Goal: Task Accomplishment & Management: Use online tool/utility

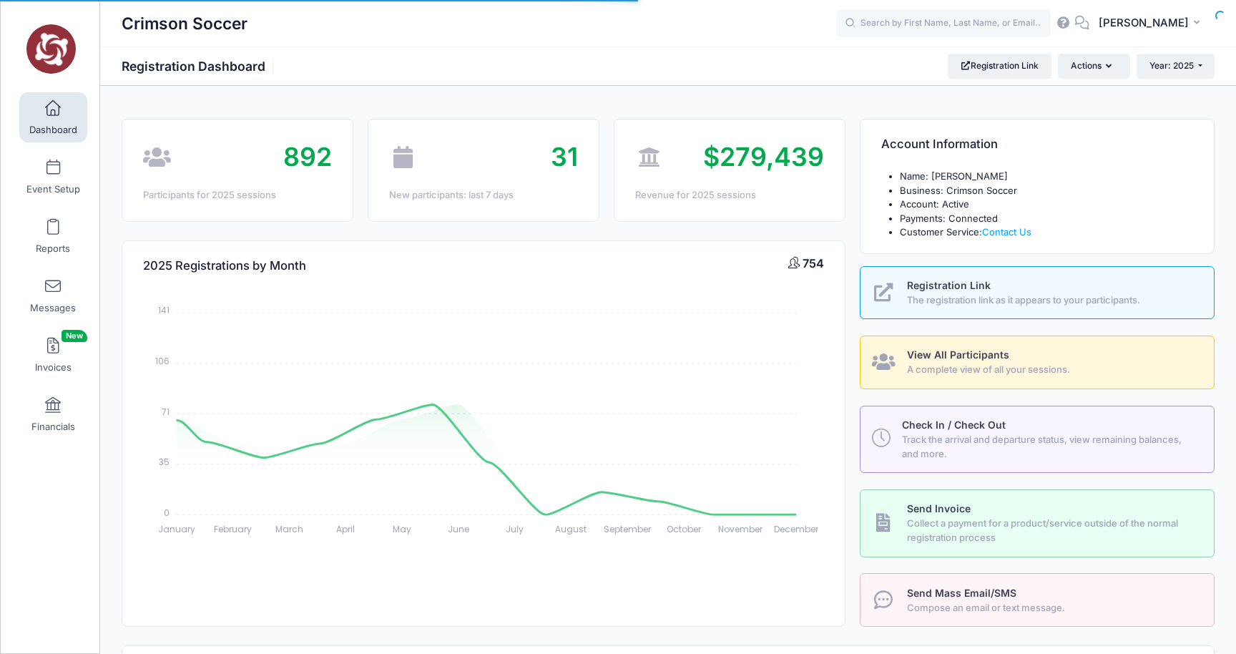
select select
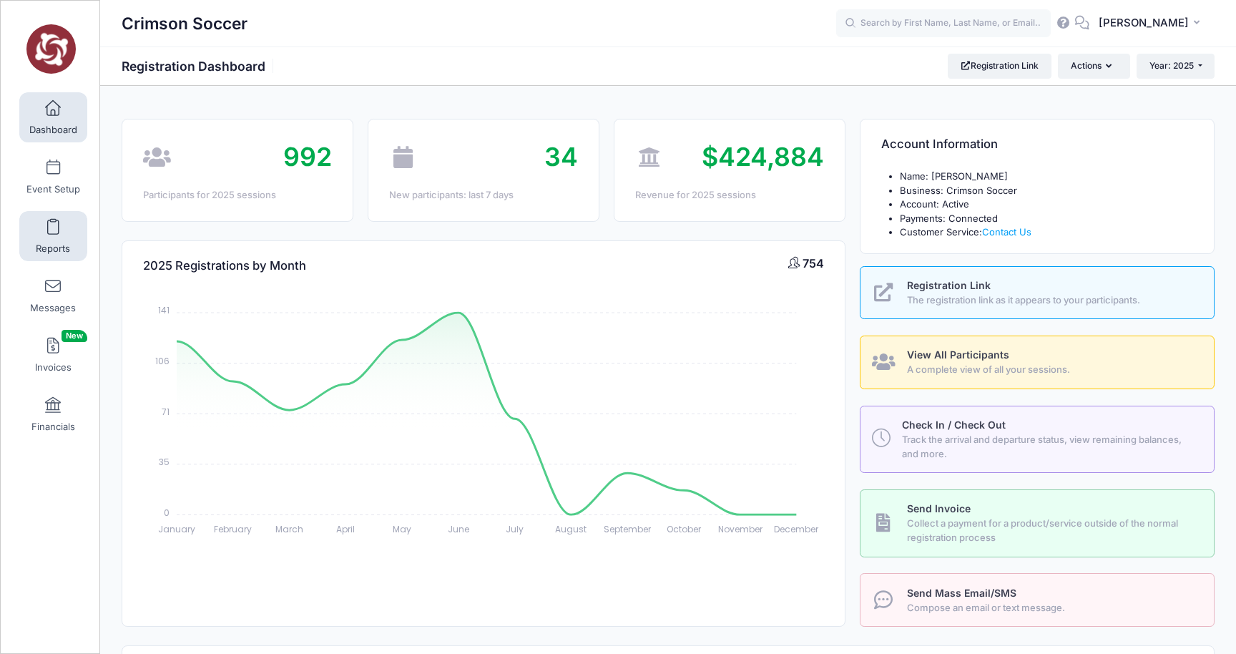
click at [53, 234] on span at bounding box center [53, 228] width 0 height 16
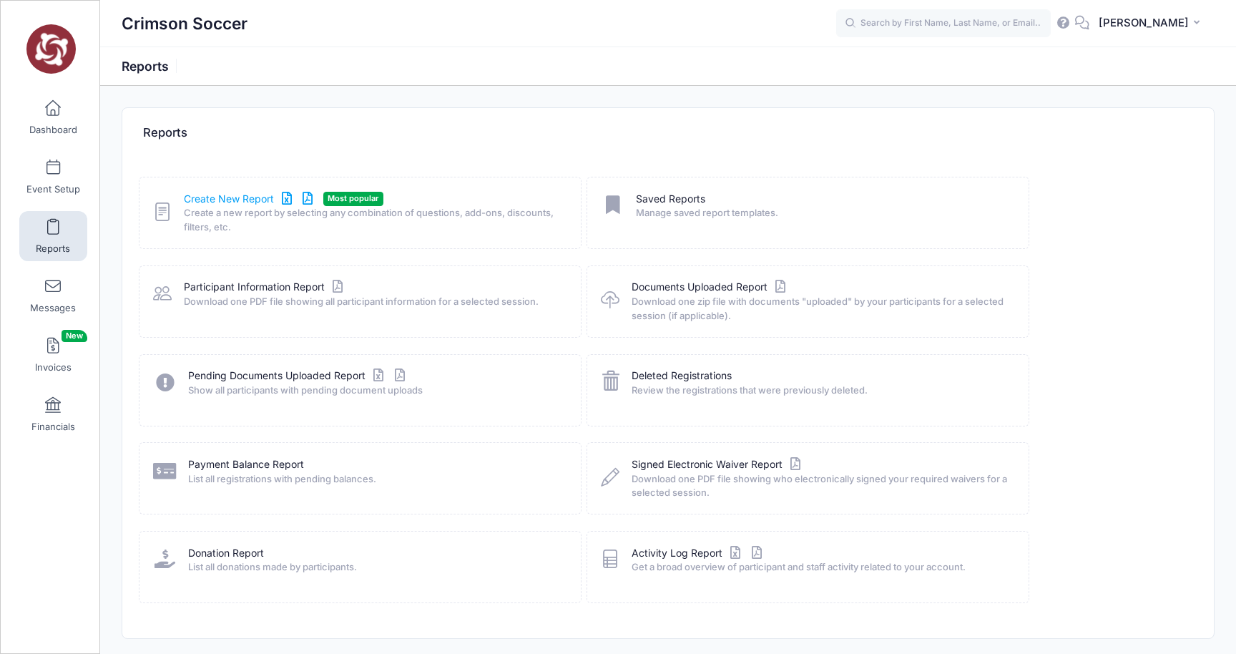
click at [216, 196] on link "Create New Report" at bounding box center [250, 199] width 133 height 15
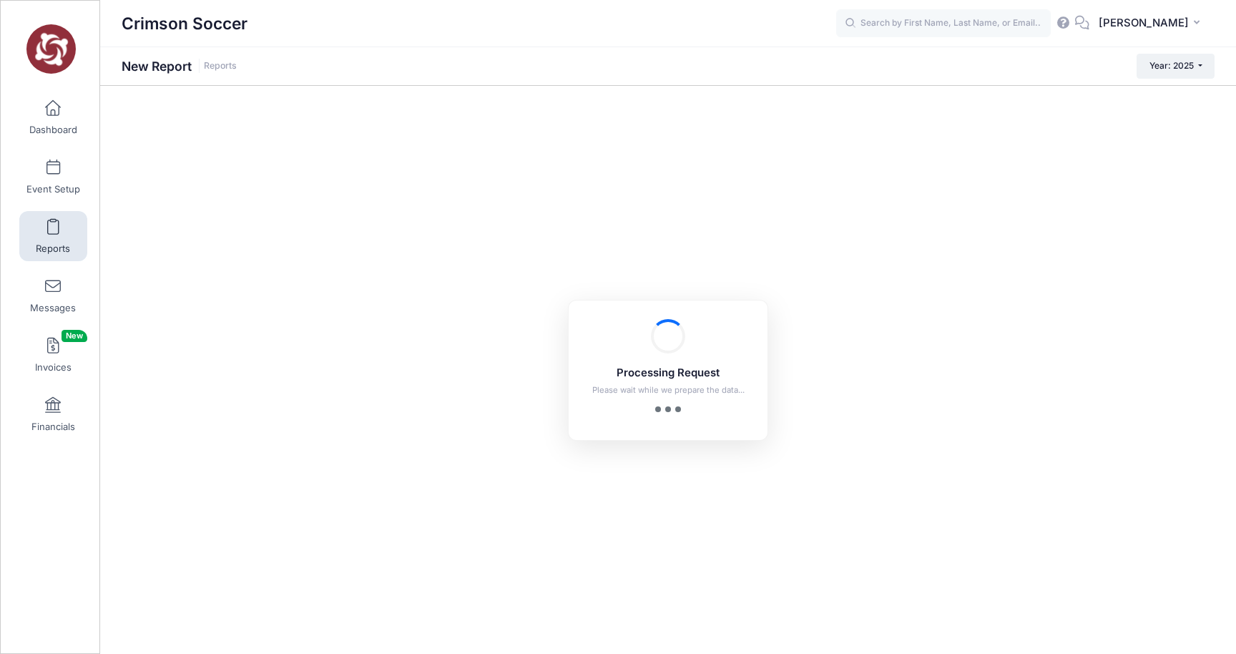
checkbox input "true"
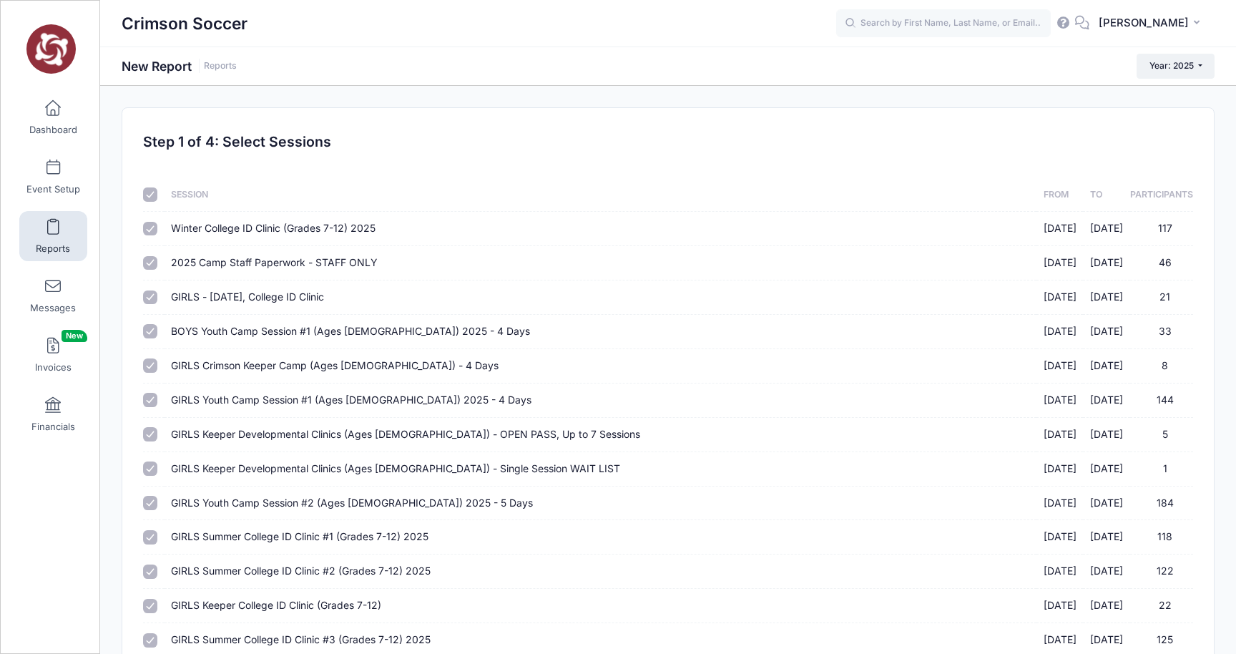
click at [157, 190] on input "checkbox" at bounding box center [150, 194] width 14 height 14
checkbox input "false"
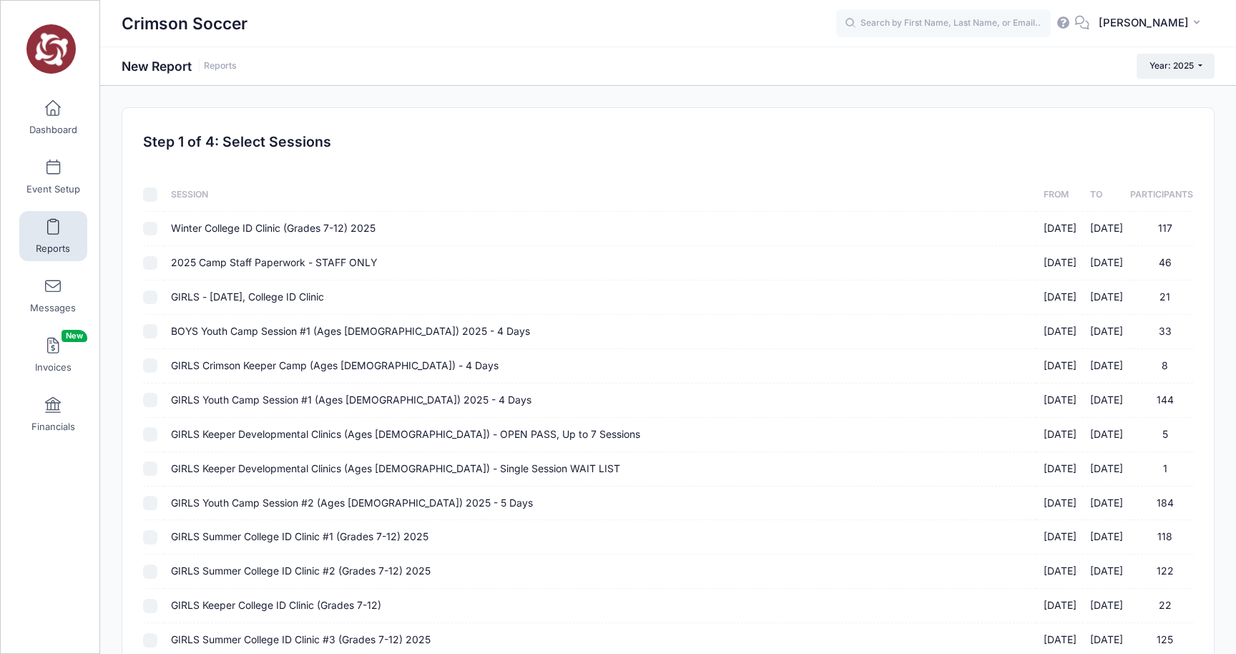
checkbox input "false"
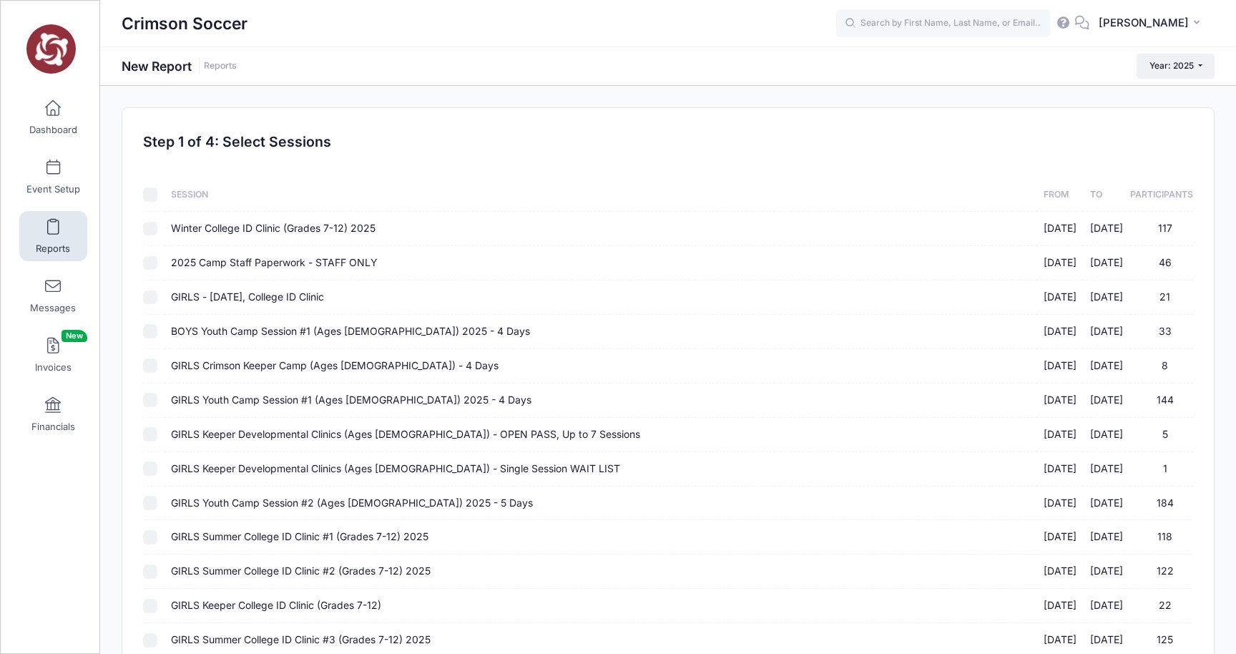
checkbox input "false"
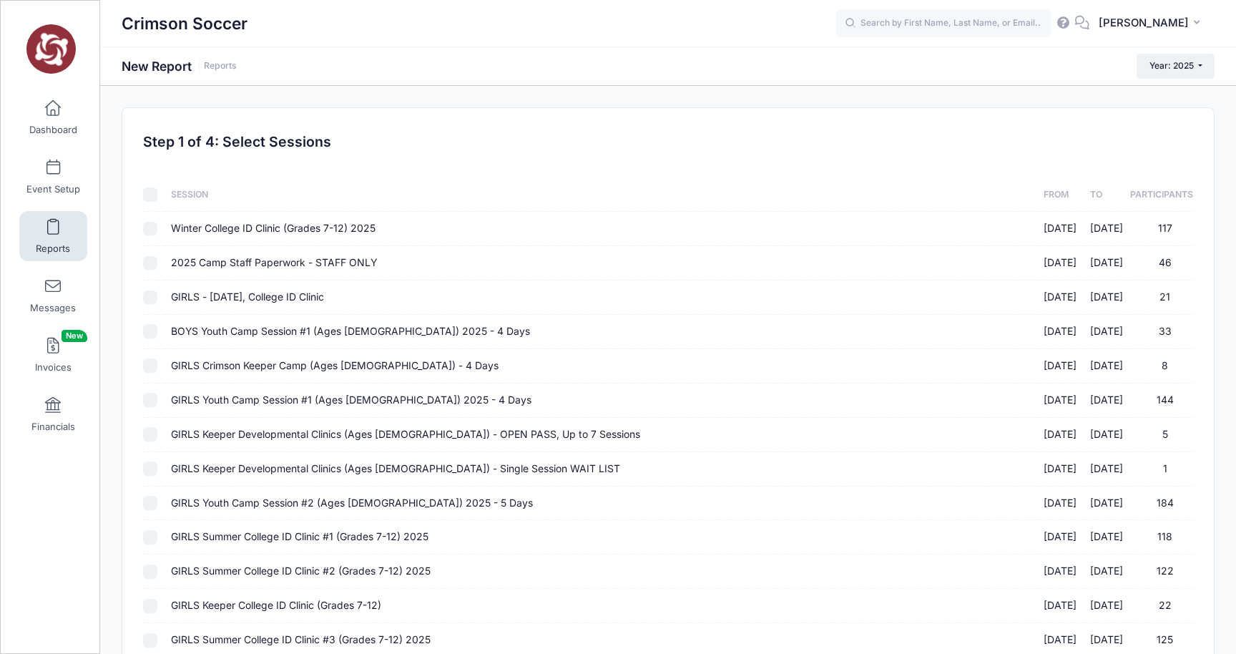
scroll to position [182, 0]
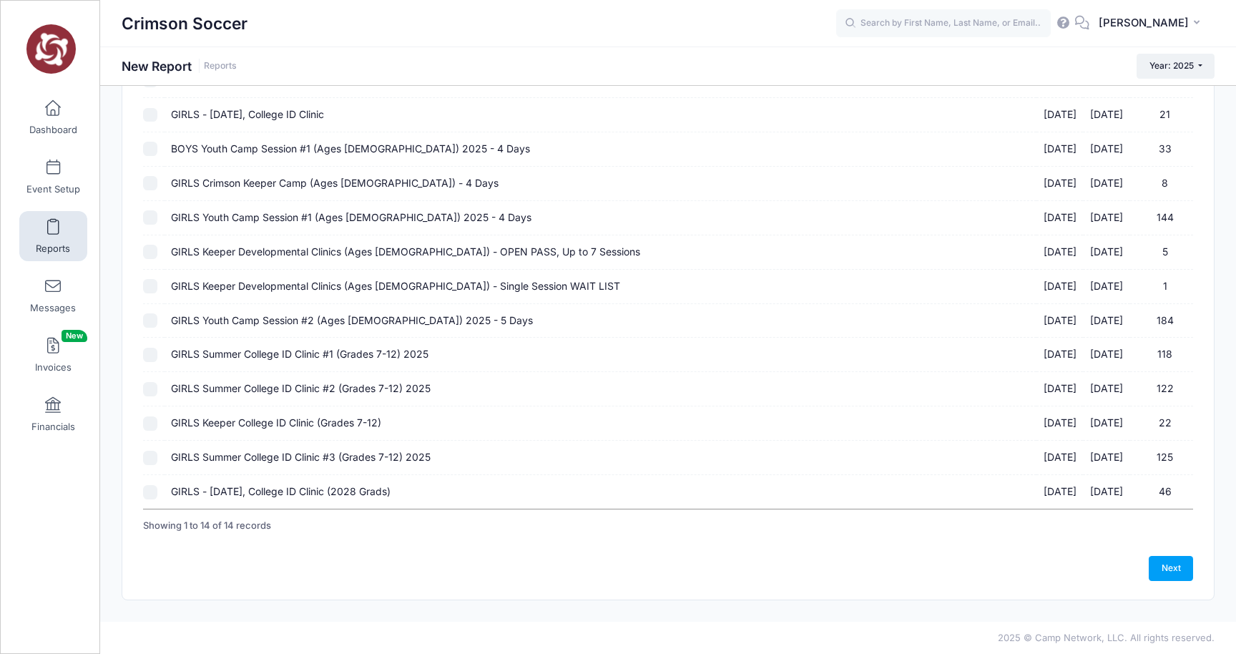
click at [154, 498] on input "GIRLS - October 11, College ID Clinic (2028 Grads) 10/11/2025 - 10/11/2025 46" at bounding box center [150, 492] width 14 height 14
checkbox input "true"
click at [1168, 566] on link "Next" at bounding box center [1171, 568] width 44 height 24
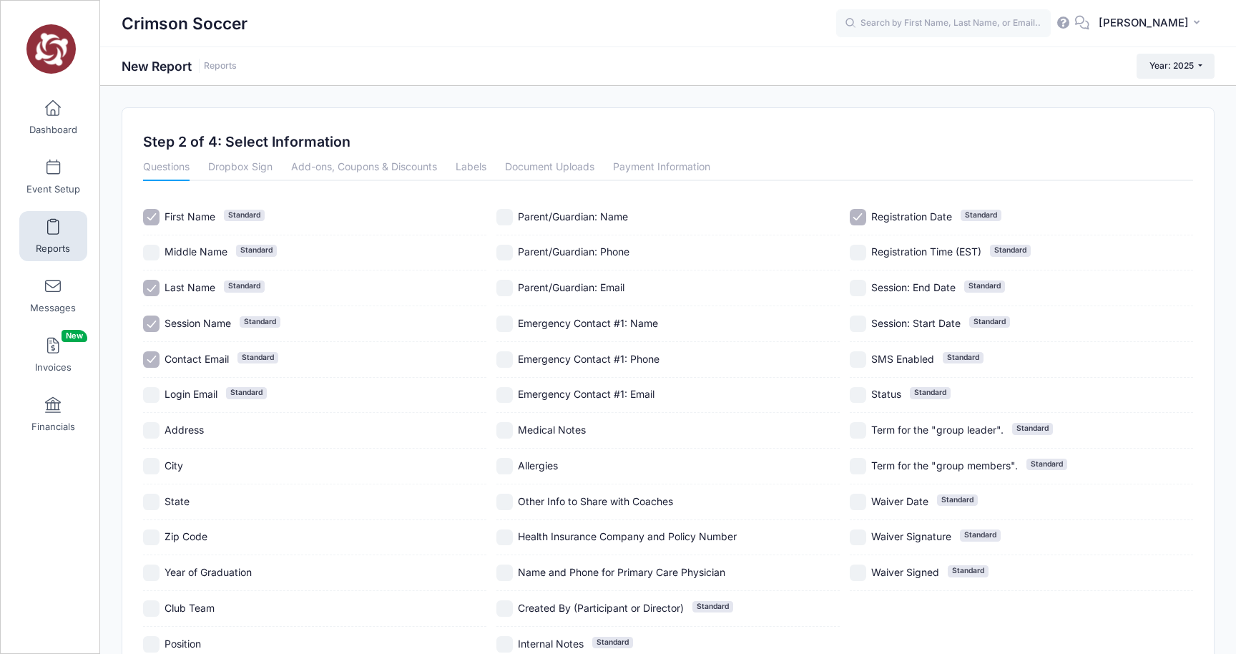
click at [150, 464] on input "City" at bounding box center [151, 466] width 16 height 16
checkbox input "true"
click at [152, 502] on input "State" at bounding box center [151, 502] width 16 height 16
checkbox input "true"
click at [153, 573] on input "Year of Graduation" at bounding box center [151, 572] width 16 height 16
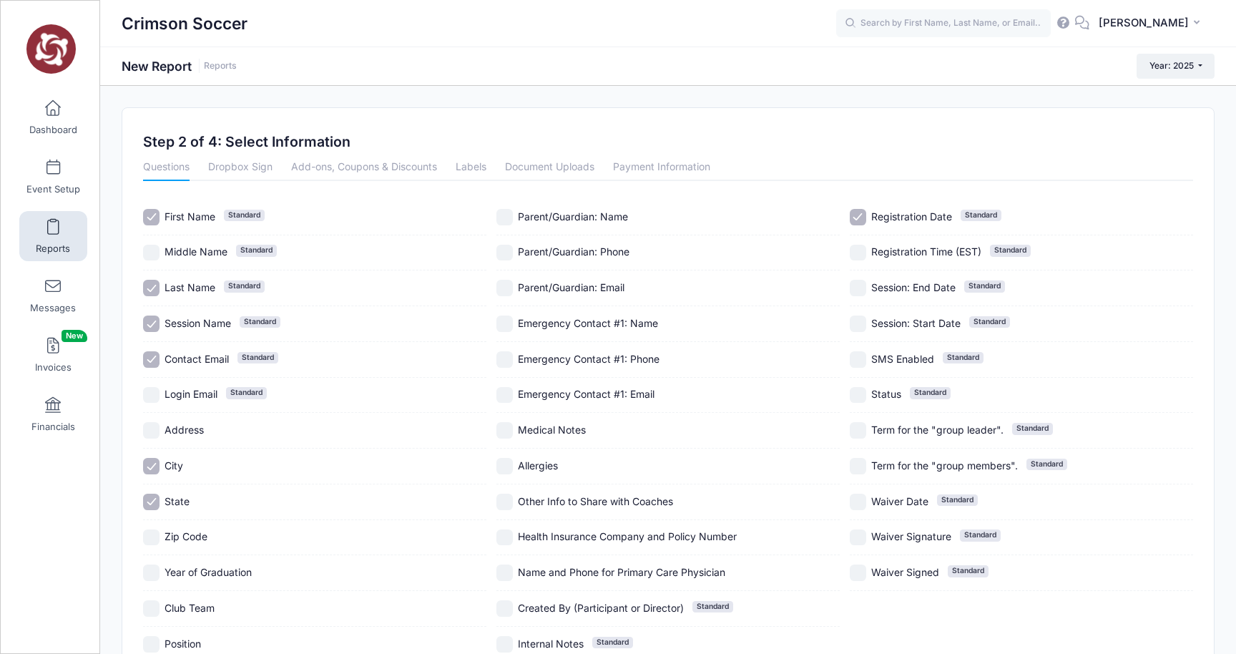
checkbox input "true"
click at [150, 609] on input "Club Team" at bounding box center [151, 608] width 16 height 16
checkbox input "true"
click at [152, 647] on input "Position" at bounding box center [151, 644] width 16 height 16
checkbox input "true"
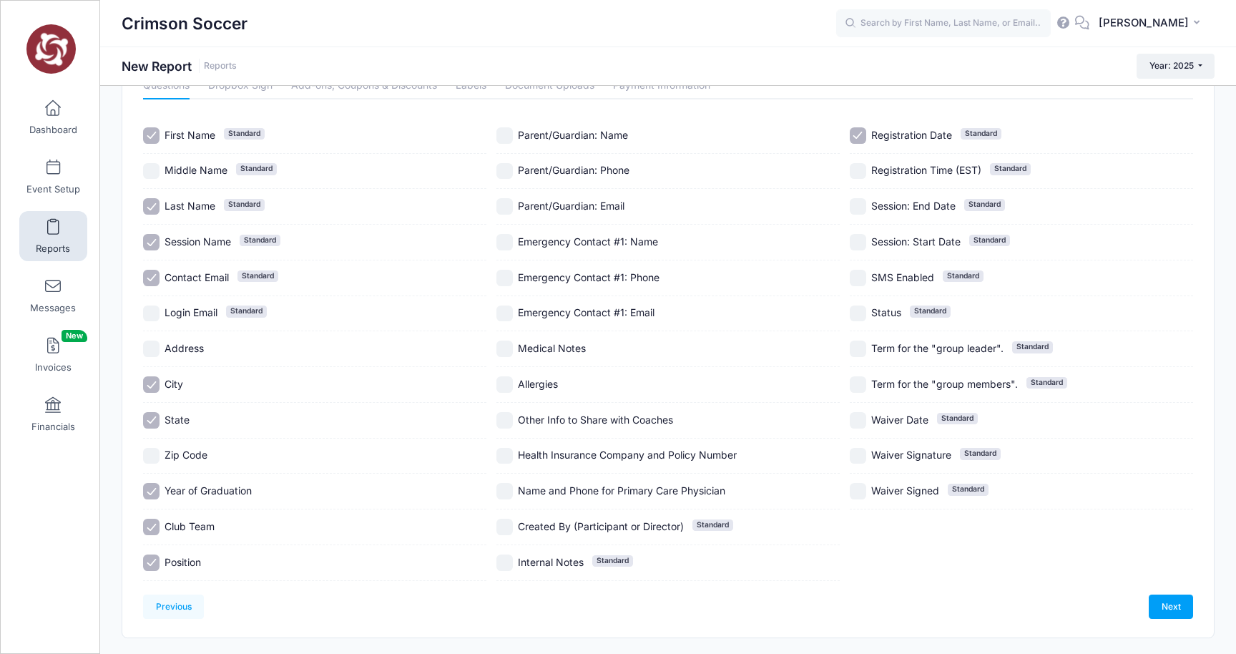
scroll to position [95, 0]
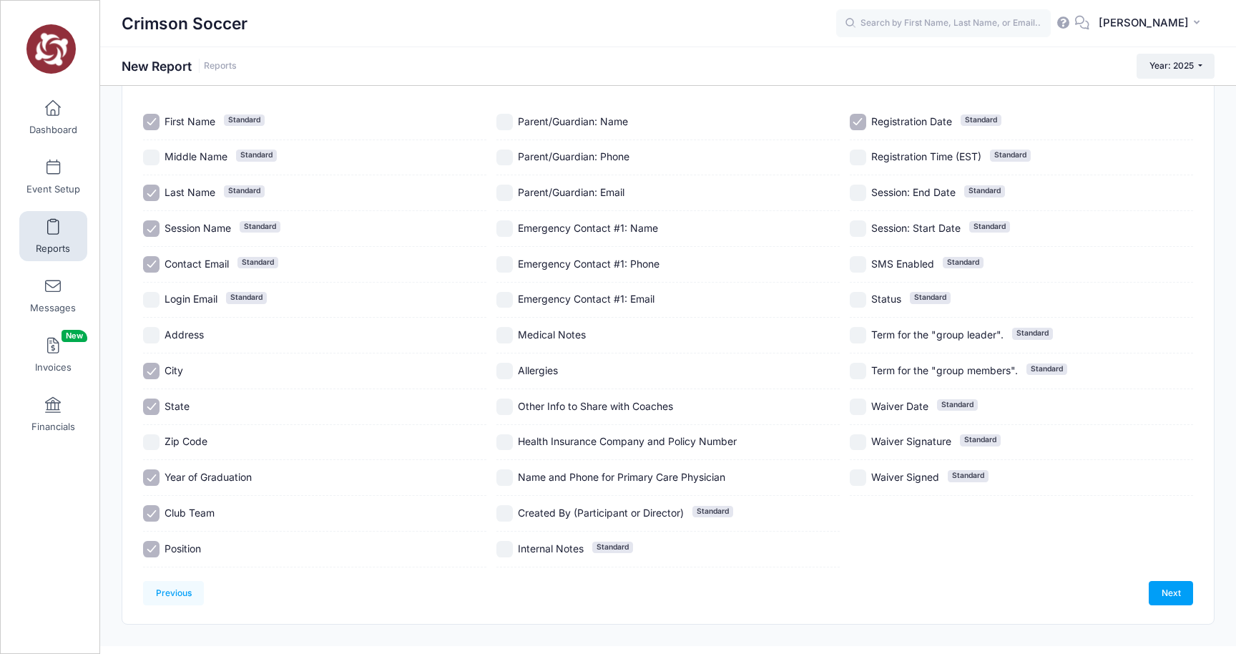
click at [501, 337] on input "Medical Notes" at bounding box center [504, 335] width 16 height 16
checkbox input "true"
click at [501, 368] on input "Allergies" at bounding box center [504, 371] width 16 height 16
checkbox input "true"
click at [505, 407] on input "Other Info to Share with Coaches" at bounding box center [504, 406] width 16 height 16
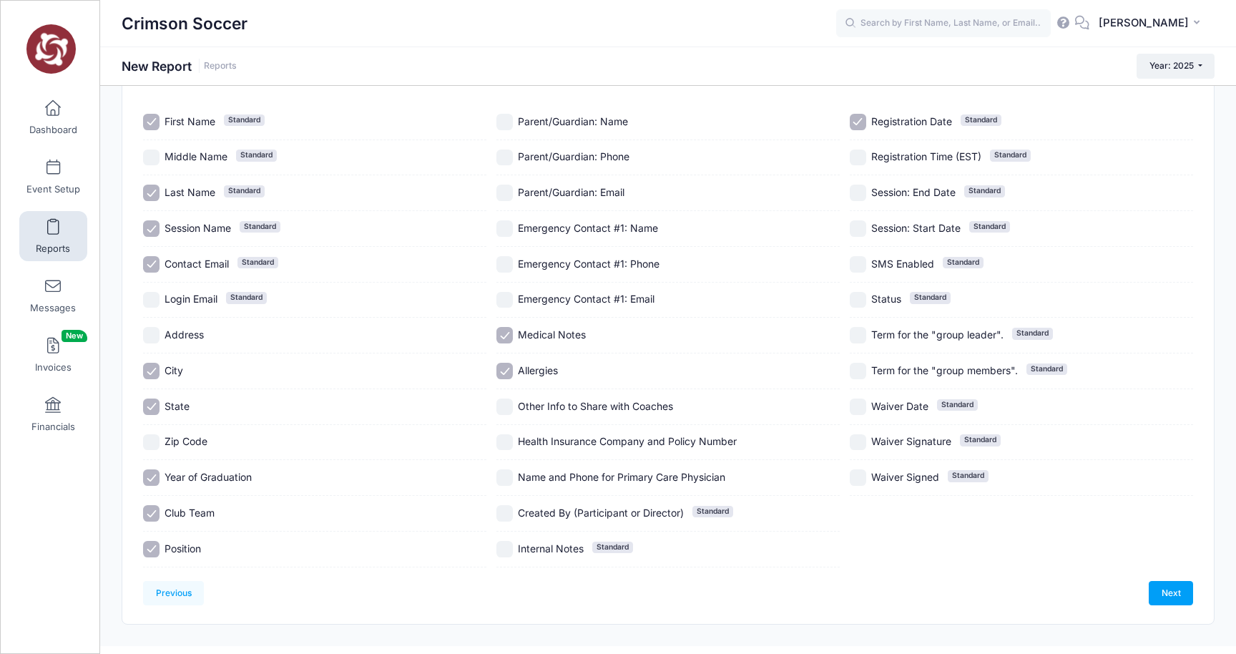
checkbox input "true"
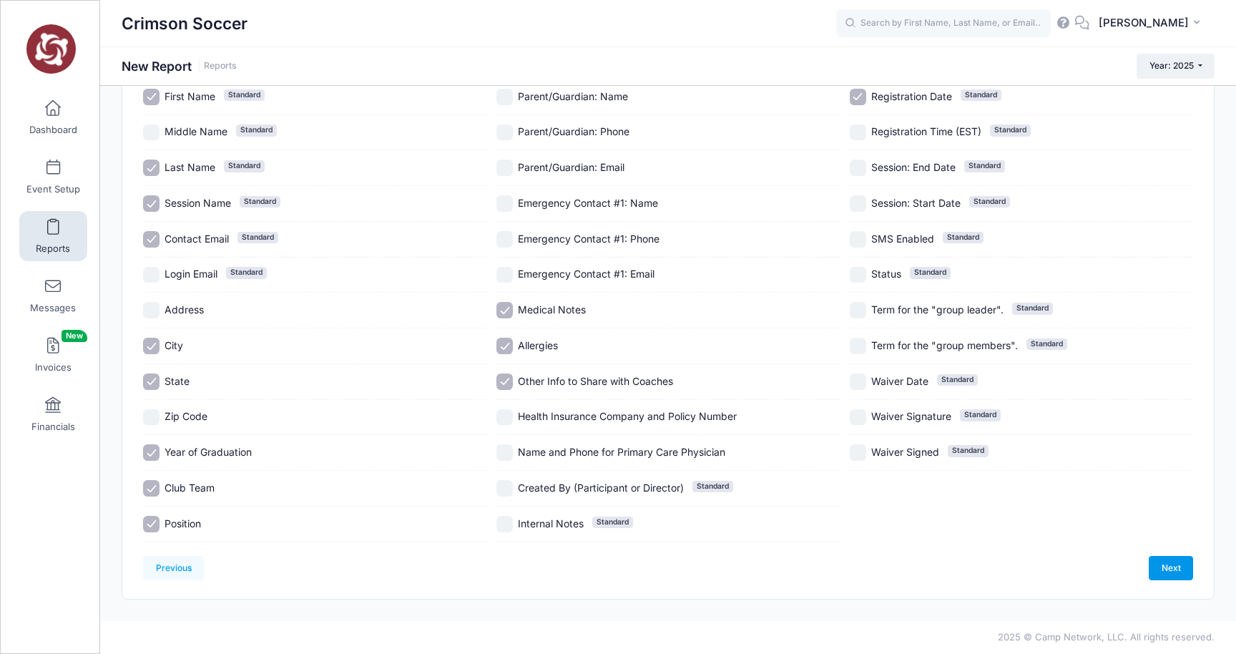
click at [1176, 569] on link "Next" at bounding box center [1171, 568] width 44 height 24
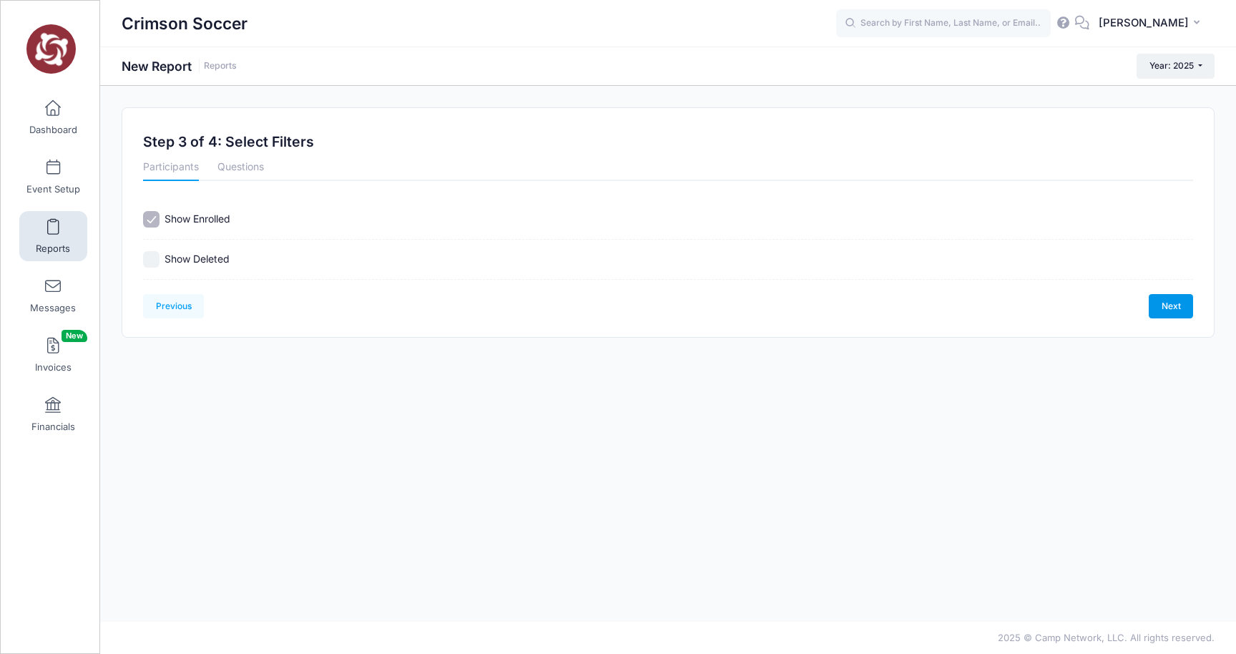
scroll to position [0, 0]
click at [1178, 306] on link "Next" at bounding box center [1171, 306] width 44 height 24
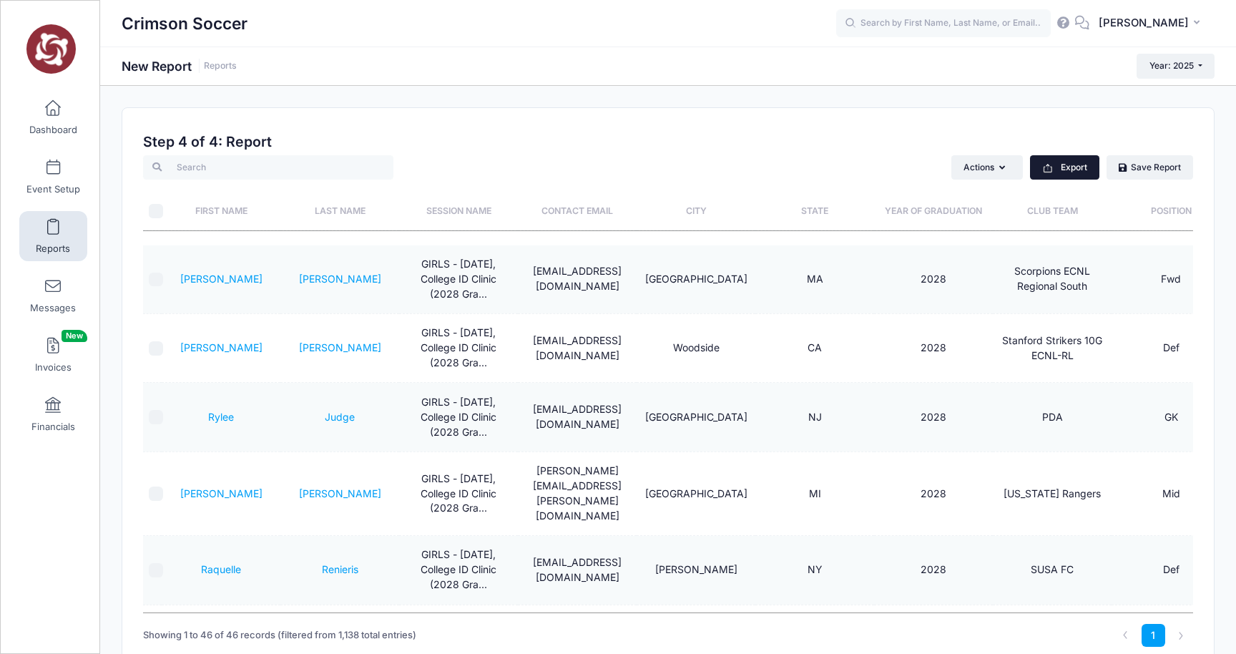
click at [1054, 171] on button "Export" at bounding box center [1064, 167] width 69 height 24
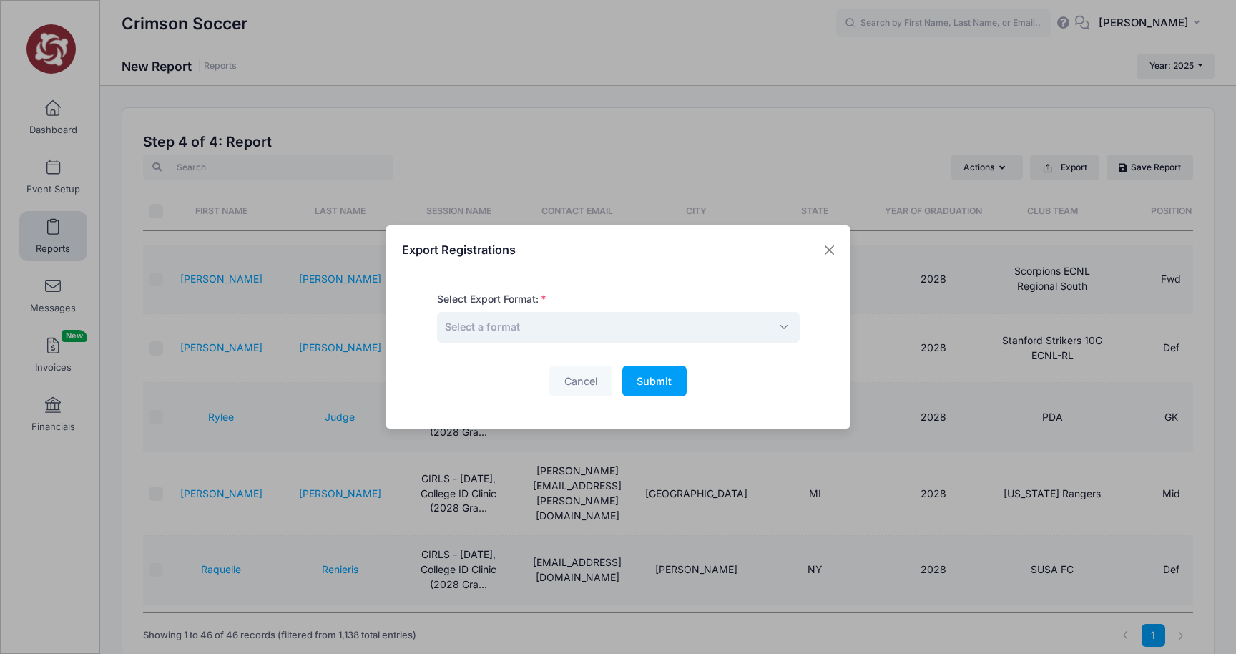
click at [492, 321] on span "Select a format" at bounding box center [482, 326] width 75 height 12
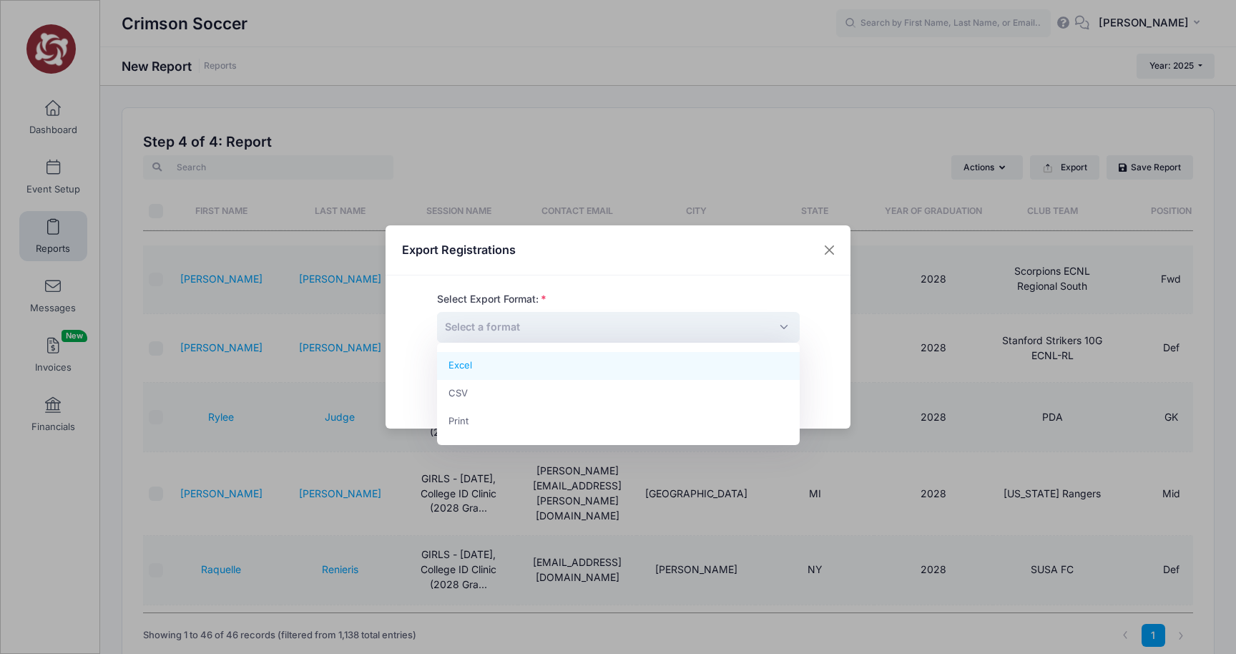
select select "excel"
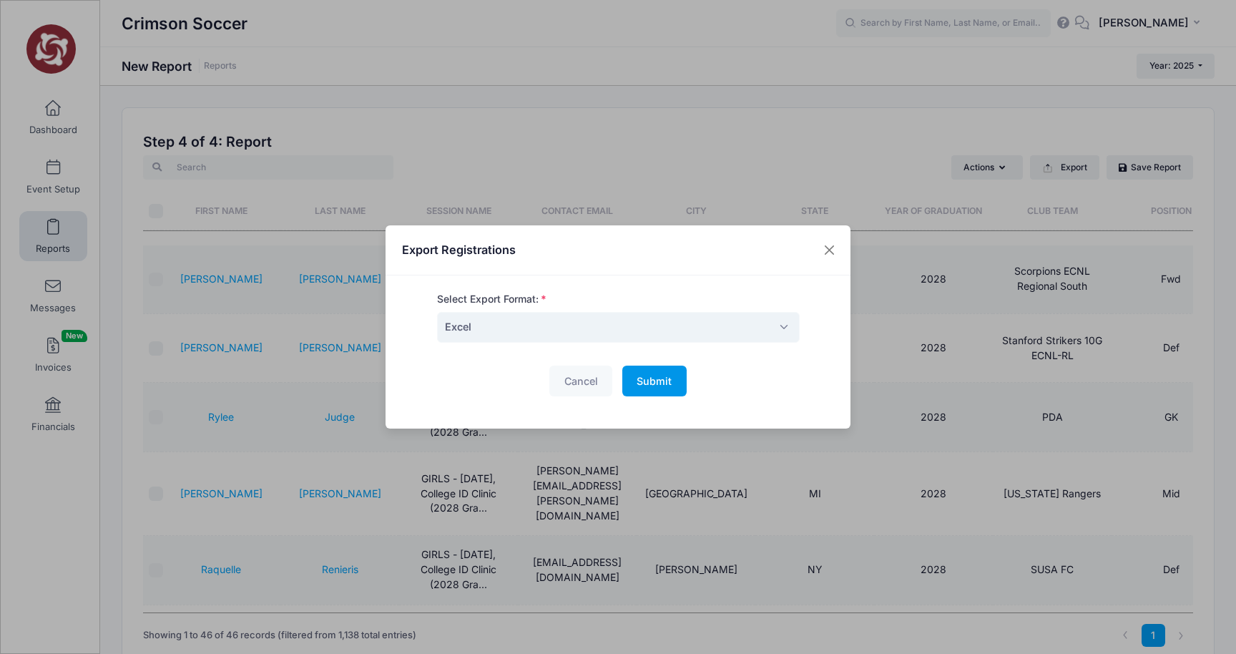
click at [655, 381] on span "Submit" at bounding box center [654, 381] width 35 height 12
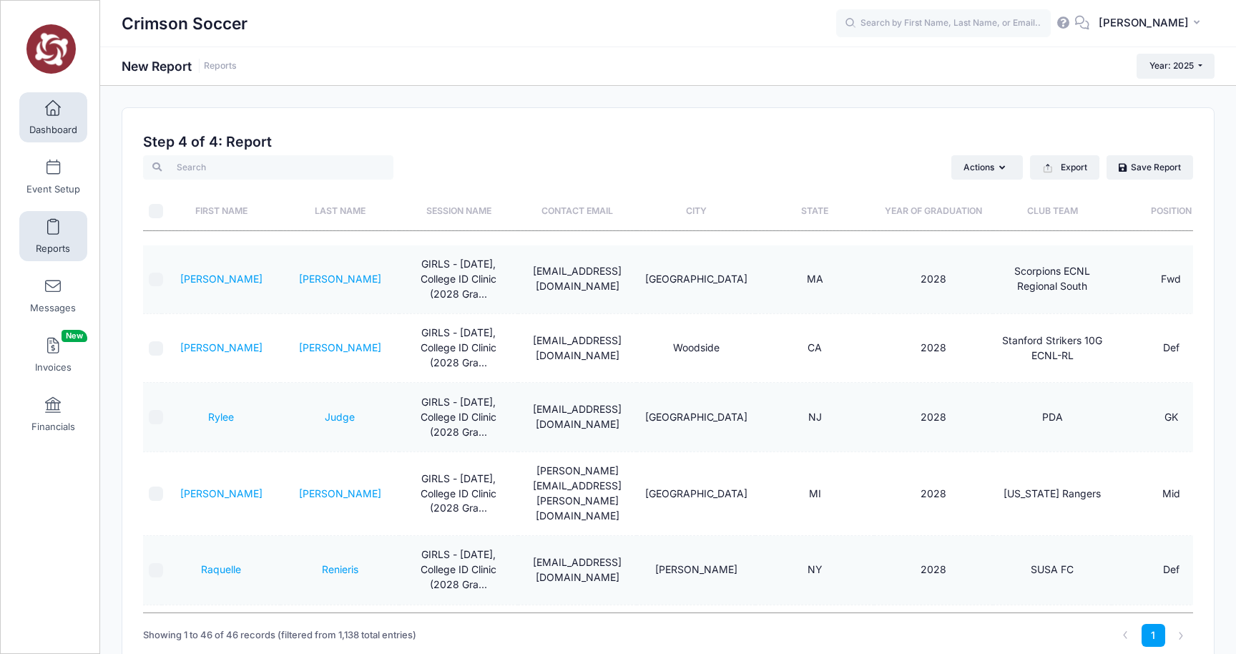
click at [56, 124] on span "Dashboard" at bounding box center [53, 130] width 48 height 12
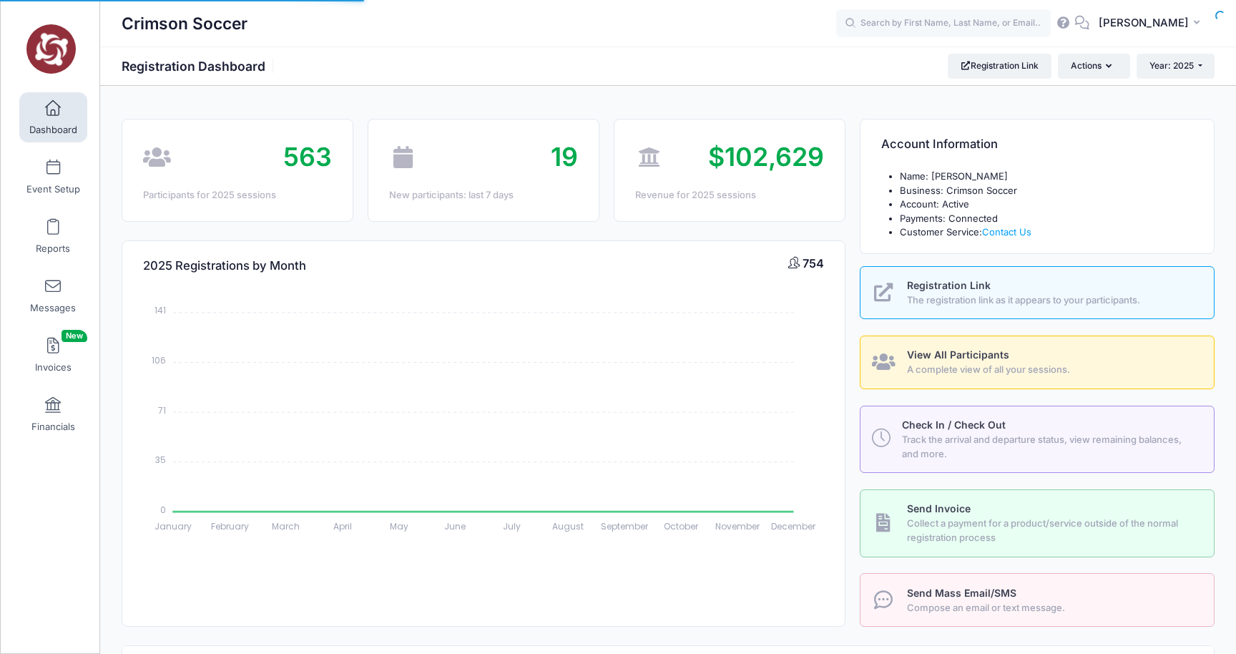
select select
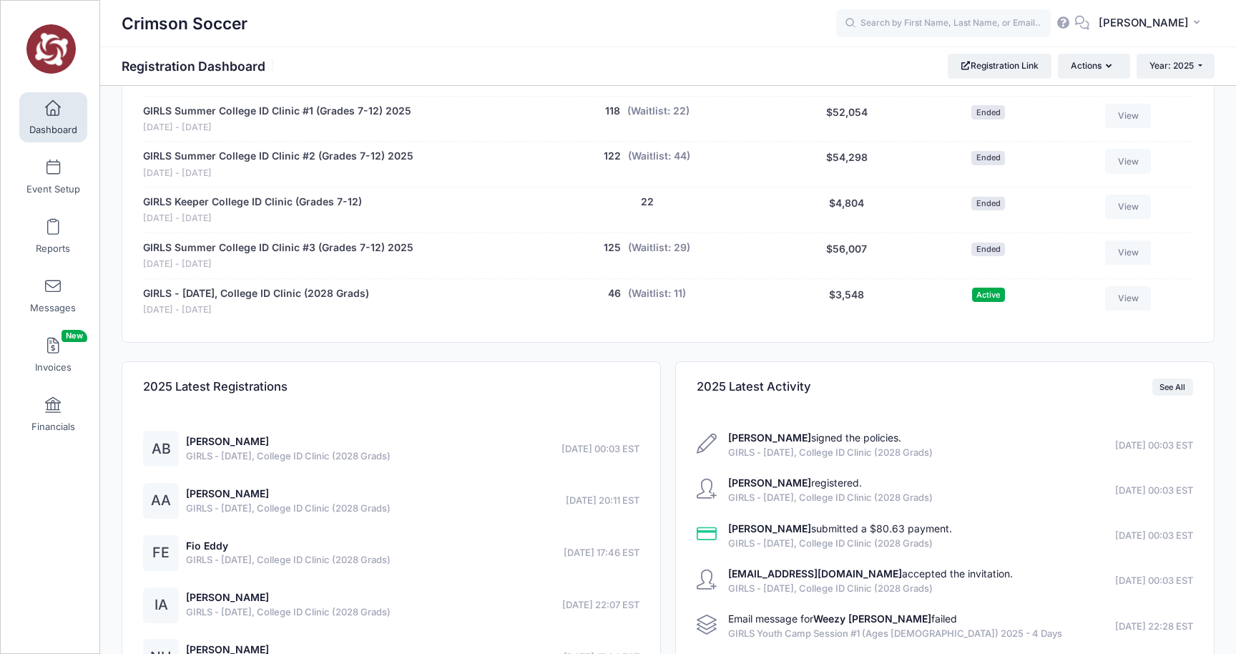
scroll to position [1104, 0]
click at [667, 287] on button "(Waitlist: 11)" at bounding box center [657, 294] width 58 height 15
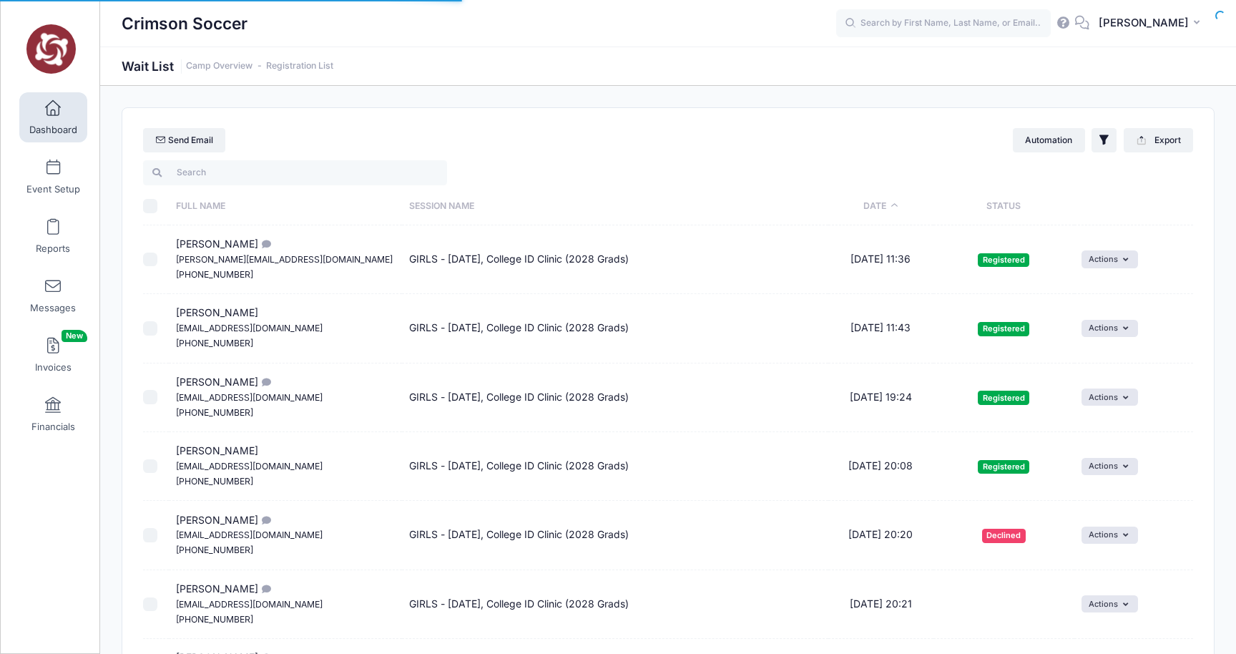
select select "50"
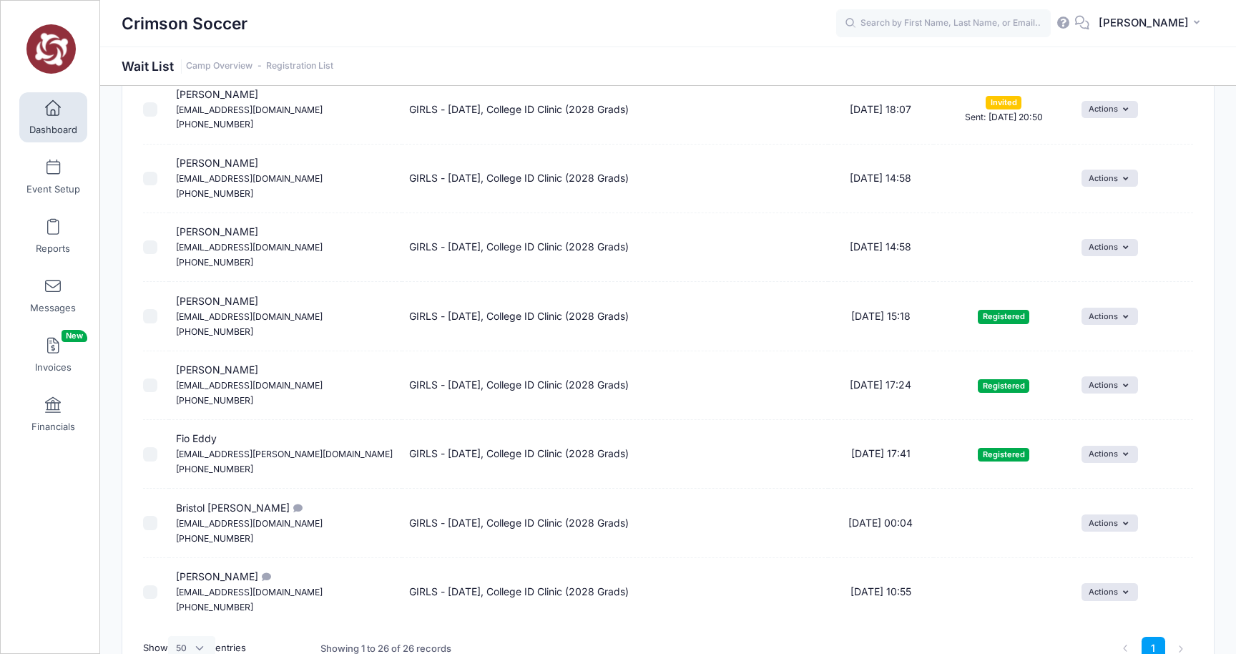
scroll to position [1481, 0]
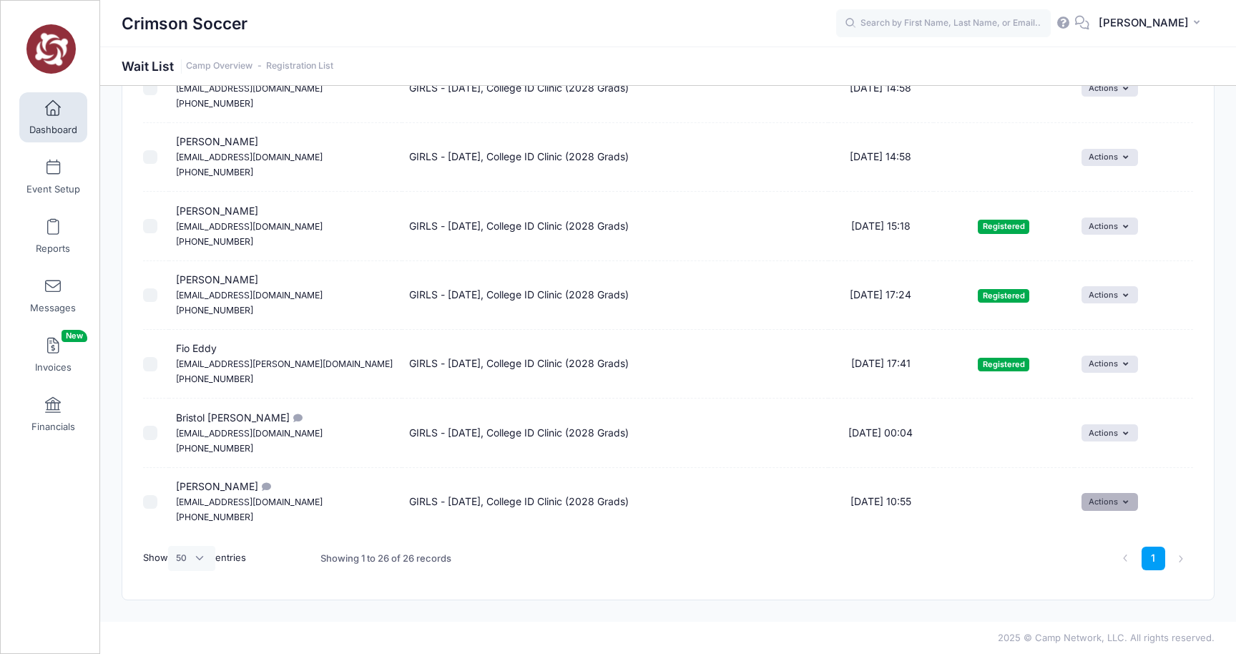
click at [1123, 502] on icon "button" at bounding box center [1128, 502] width 11 height 0
click at [1097, 531] on link "Invite" at bounding box center [1092, 532] width 62 height 27
click at [994, 536] on icon "submit" at bounding box center [996, 536] width 11 height 0
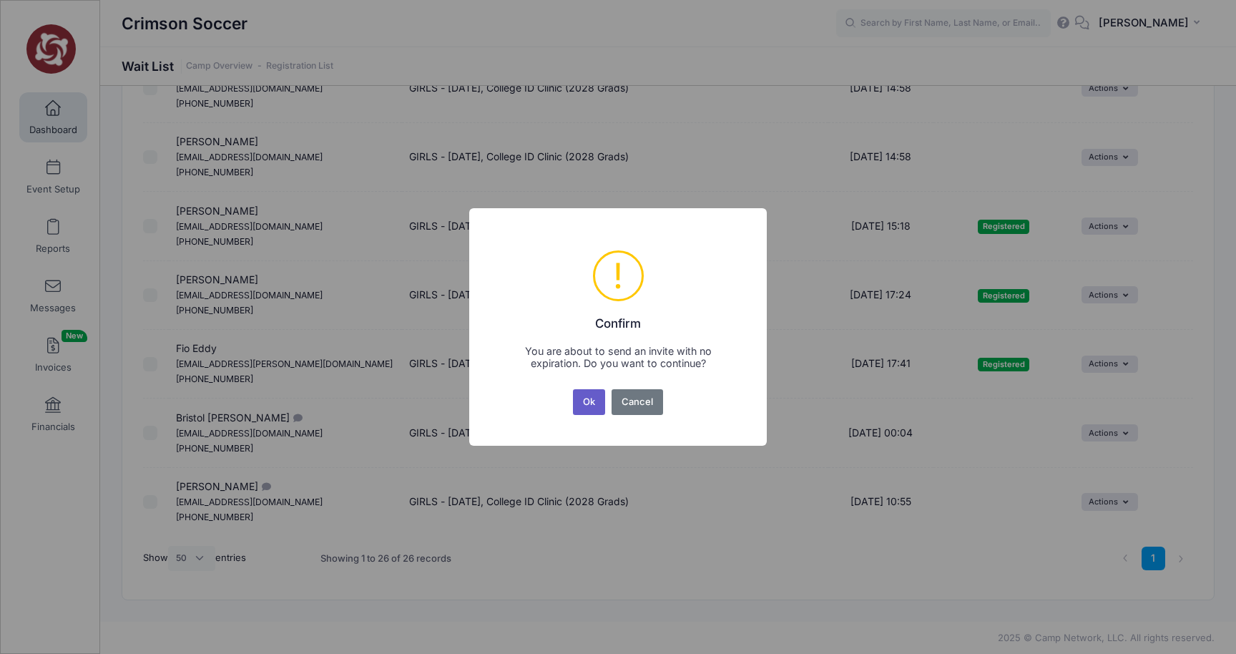
click at [592, 406] on button "Ok" at bounding box center [589, 402] width 33 height 26
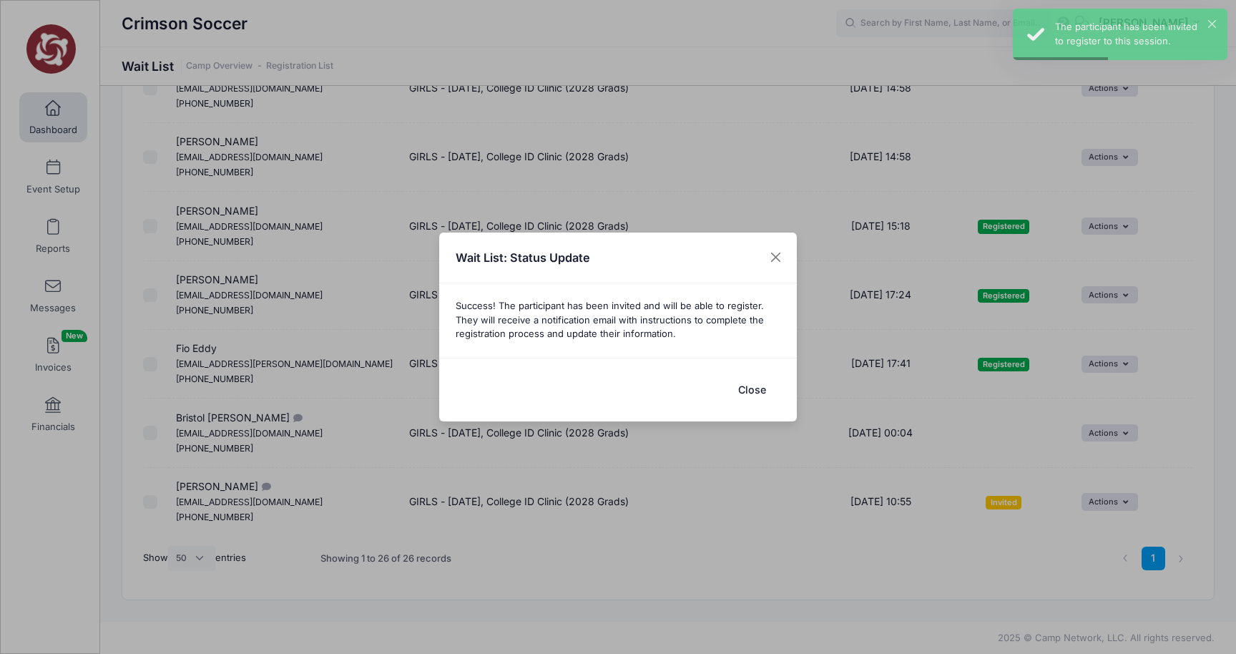
click at [750, 387] on button "Close" at bounding box center [751, 389] width 57 height 31
